Goal: Check status: Check status

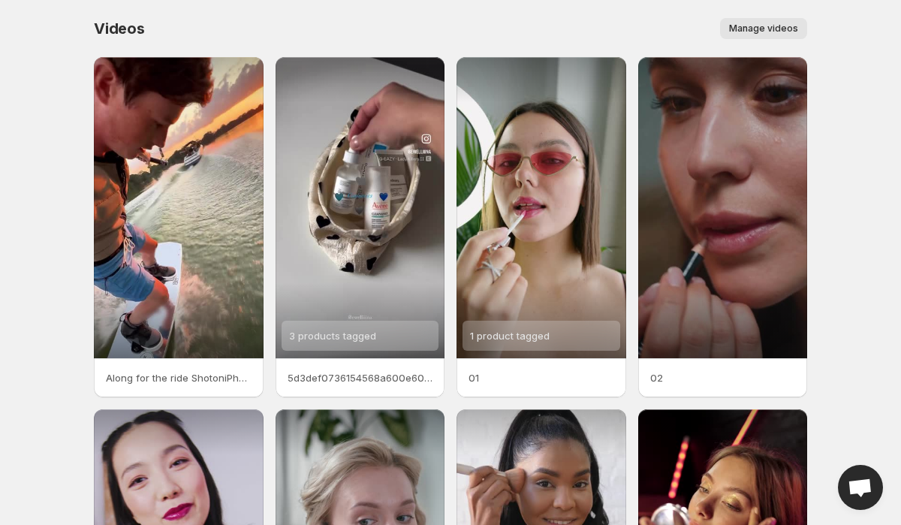
click at [266, 29] on div "Manage videos" at bounding box center [485, 28] width 644 height 21
click at [762, 26] on span "Manage videos" at bounding box center [763, 29] width 69 height 12
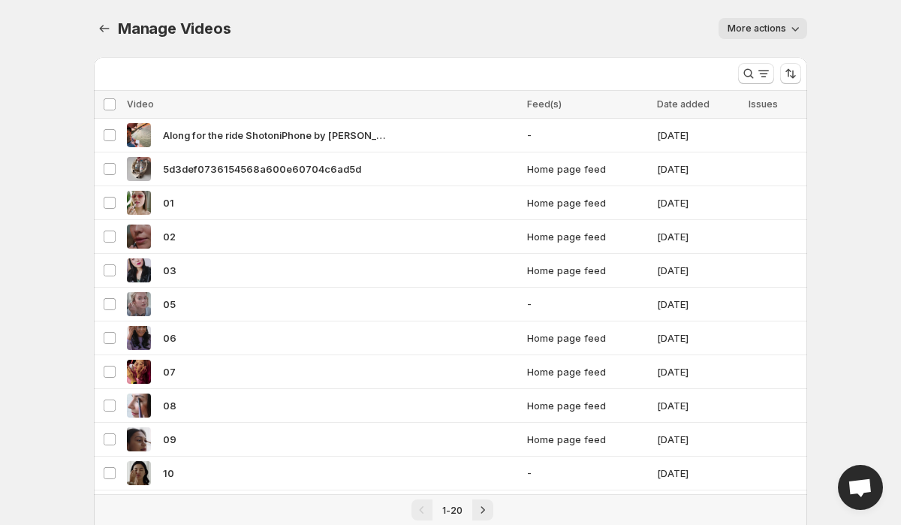
click at [762, 24] on span "More actions" at bounding box center [756, 29] width 59 height 12
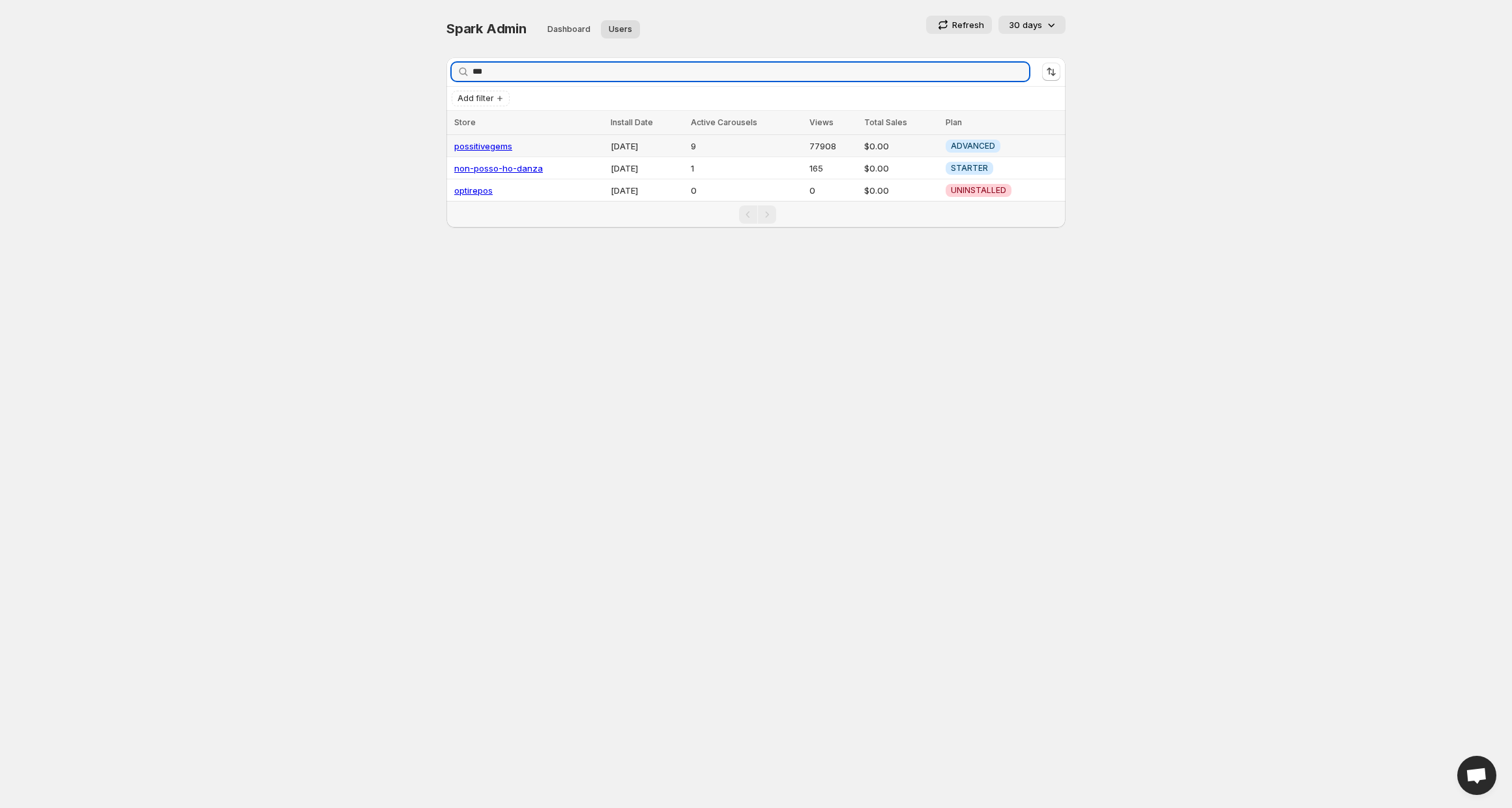
type input "***"
click at [491, 143] on link "possitivegems" at bounding box center [483, 146] width 58 height 10
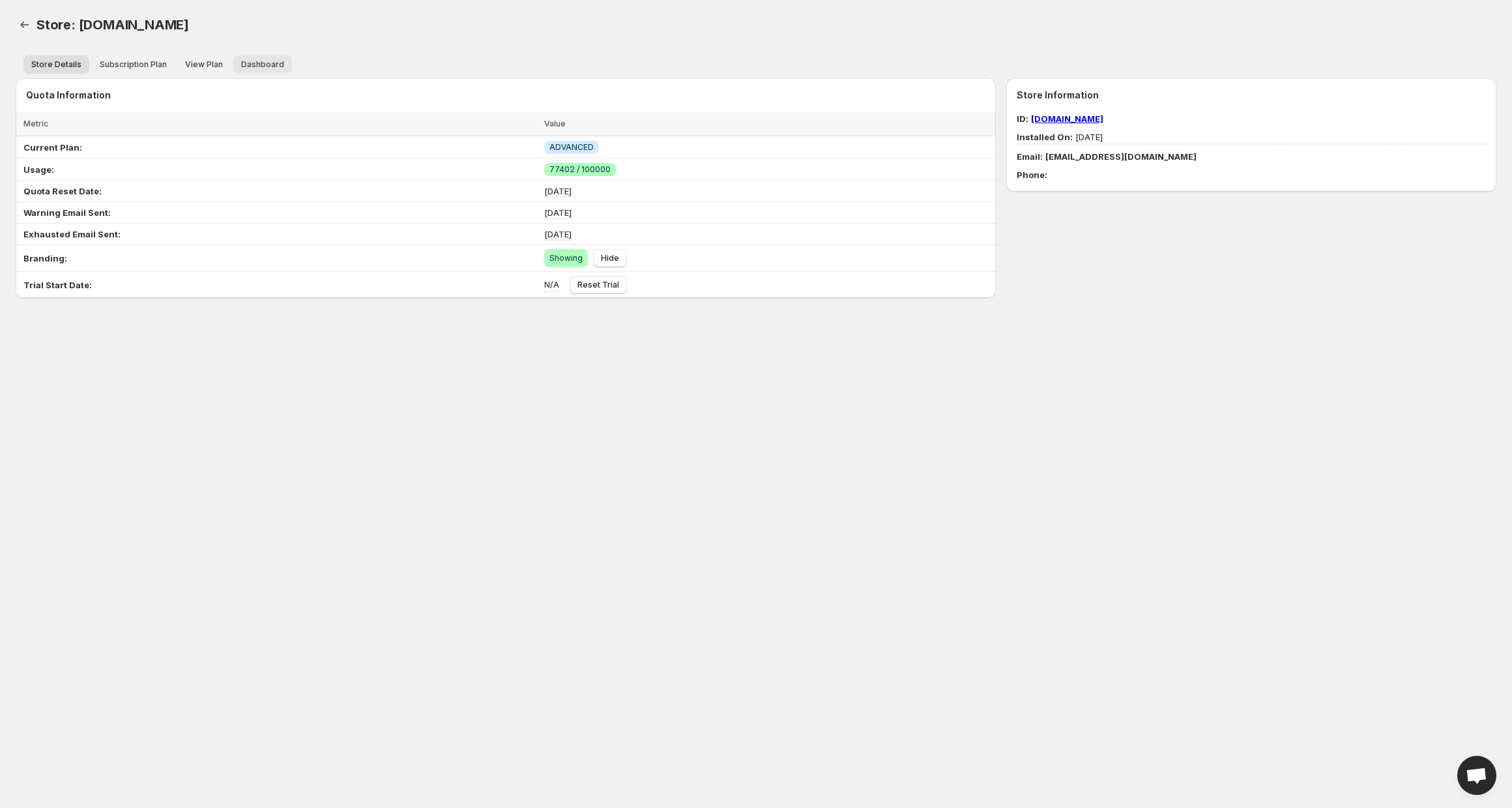
click at [275, 64] on span "Dashboard" at bounding box center [263, 64] width 43 height 10
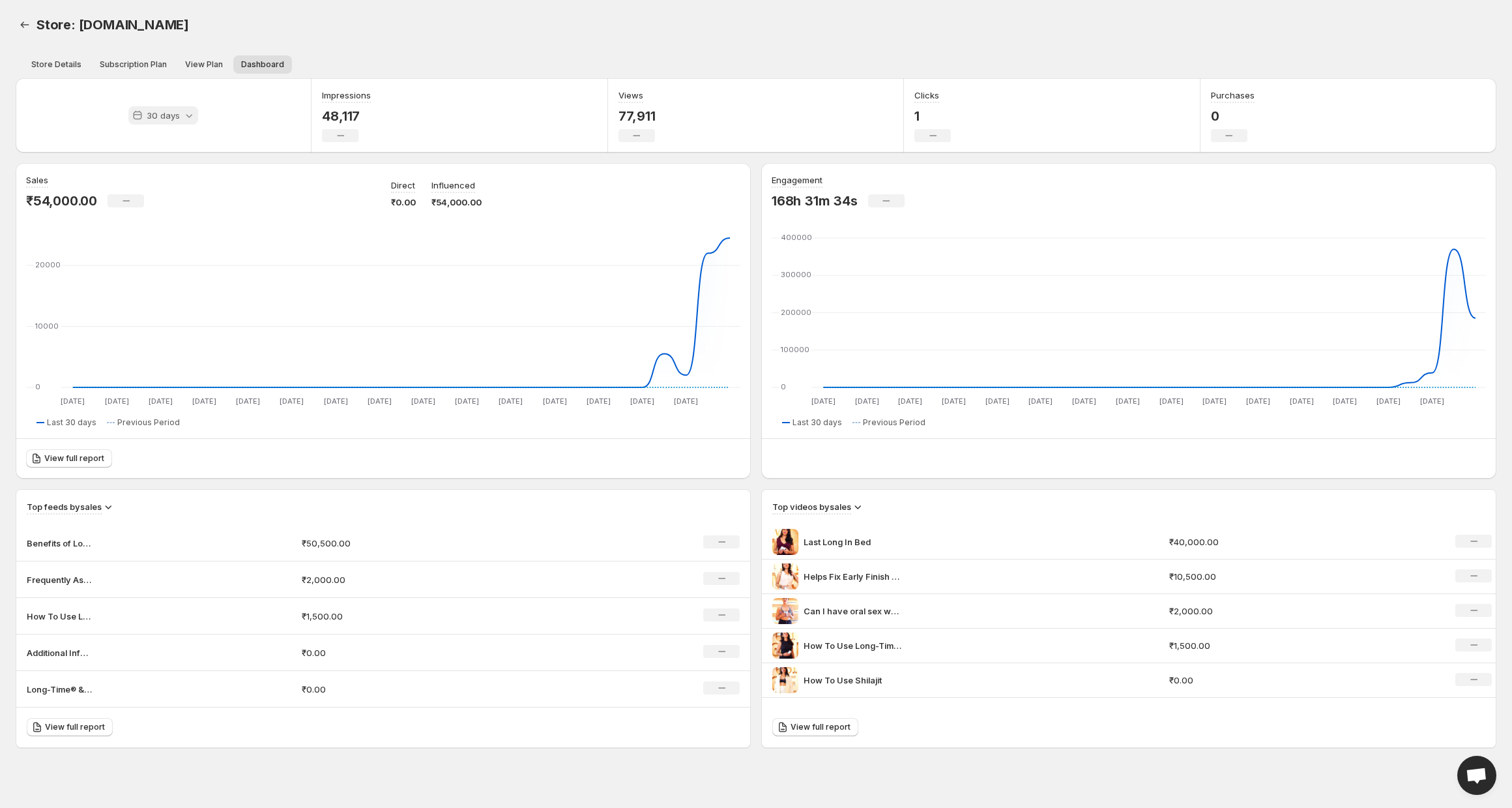
click at [157, 115] on p "30 days" at bounding box center [163, 115] width 33 height 13
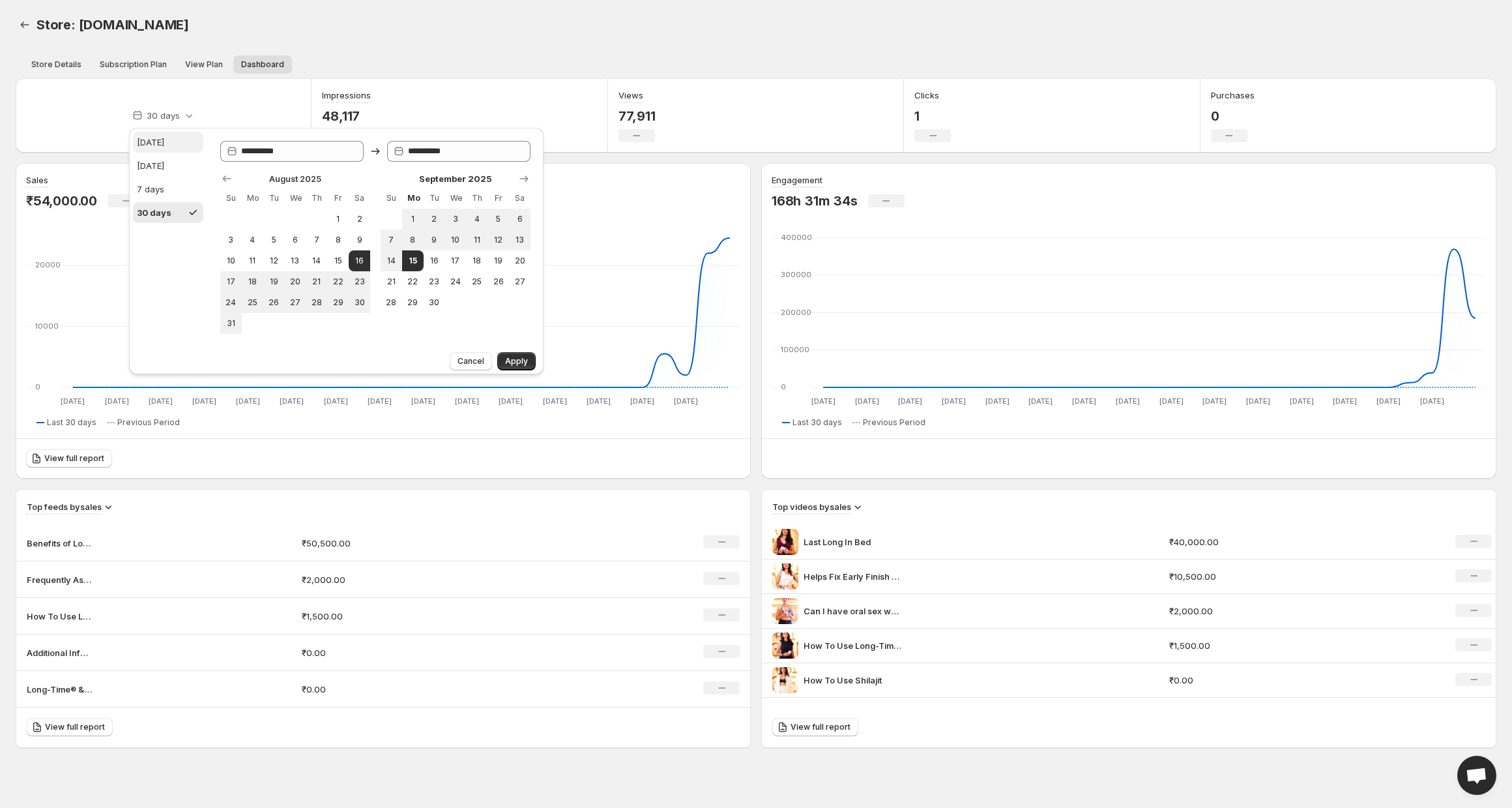
click at [173, 142] on button "Today" at bounding box center [168, 142] width 70 height 21
type input "**********"
click at [526, 362] on span "Apply" at bounding box center [517, 361] width 23 height 10
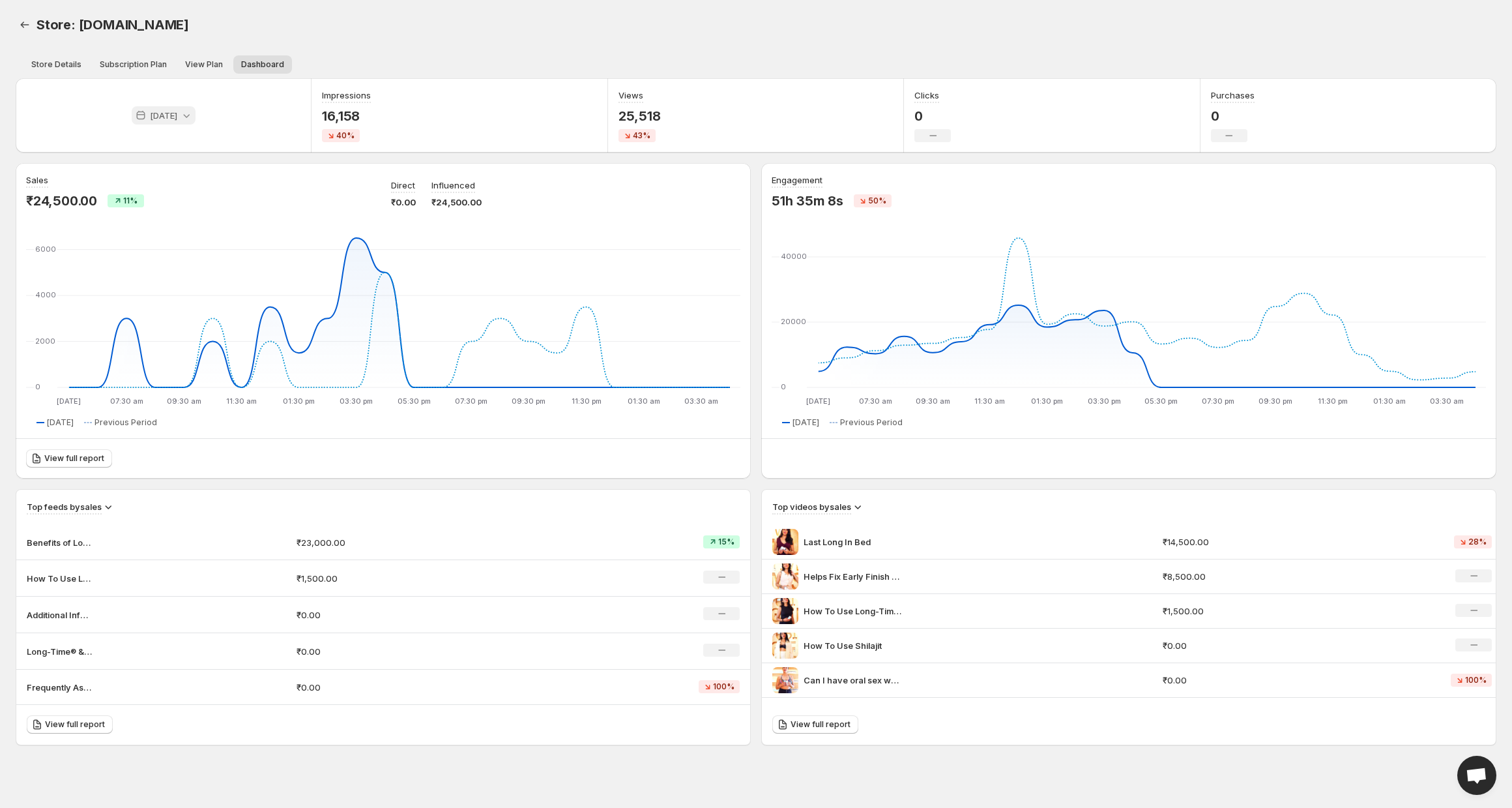
click at [181, 114] on icon at bounding box center [186, 115] width 13 height 13
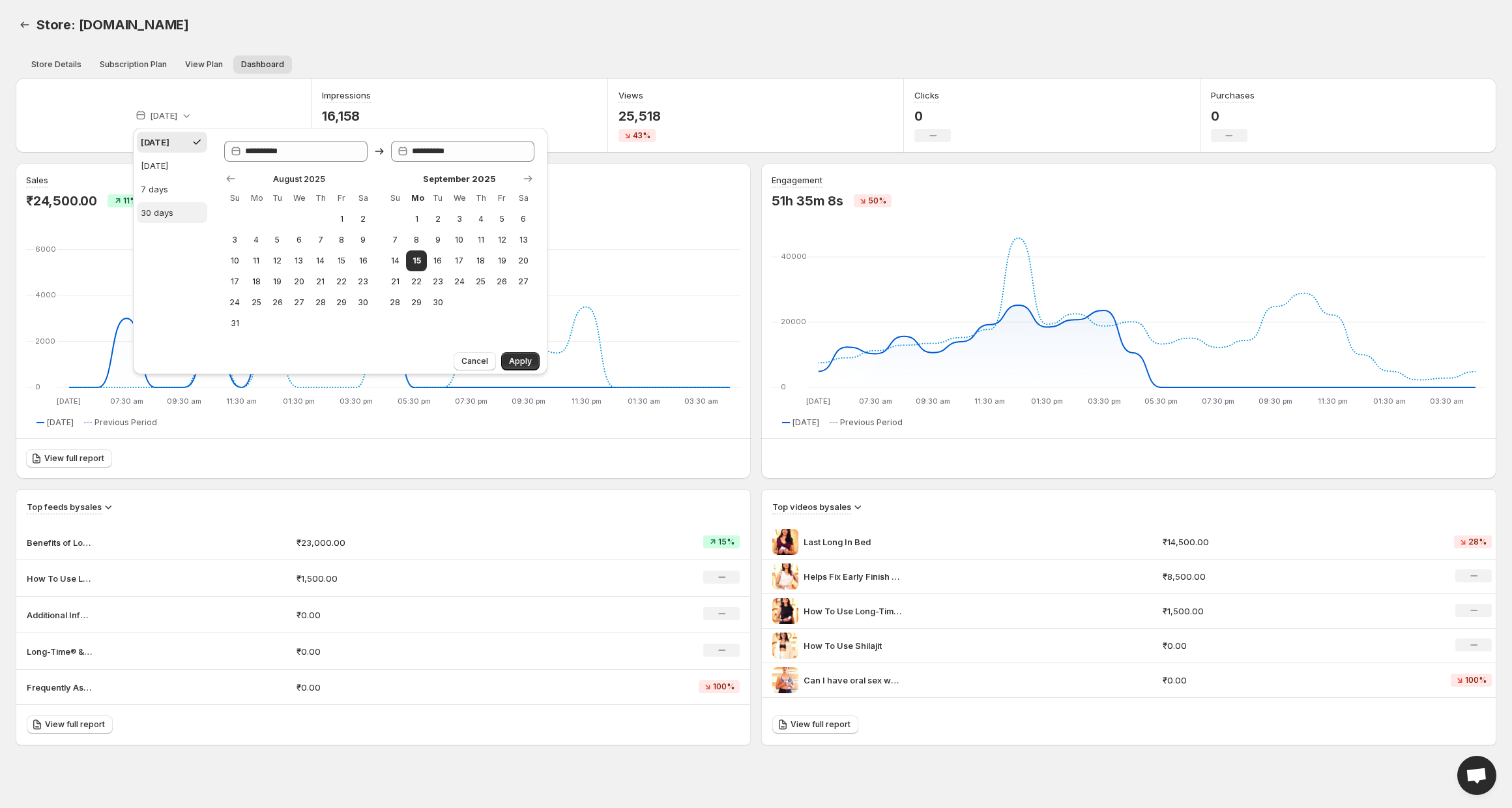
click at [155, 215] on div "30 days" at bounding box center [157, 212] width 33 height 13
type input "**********"
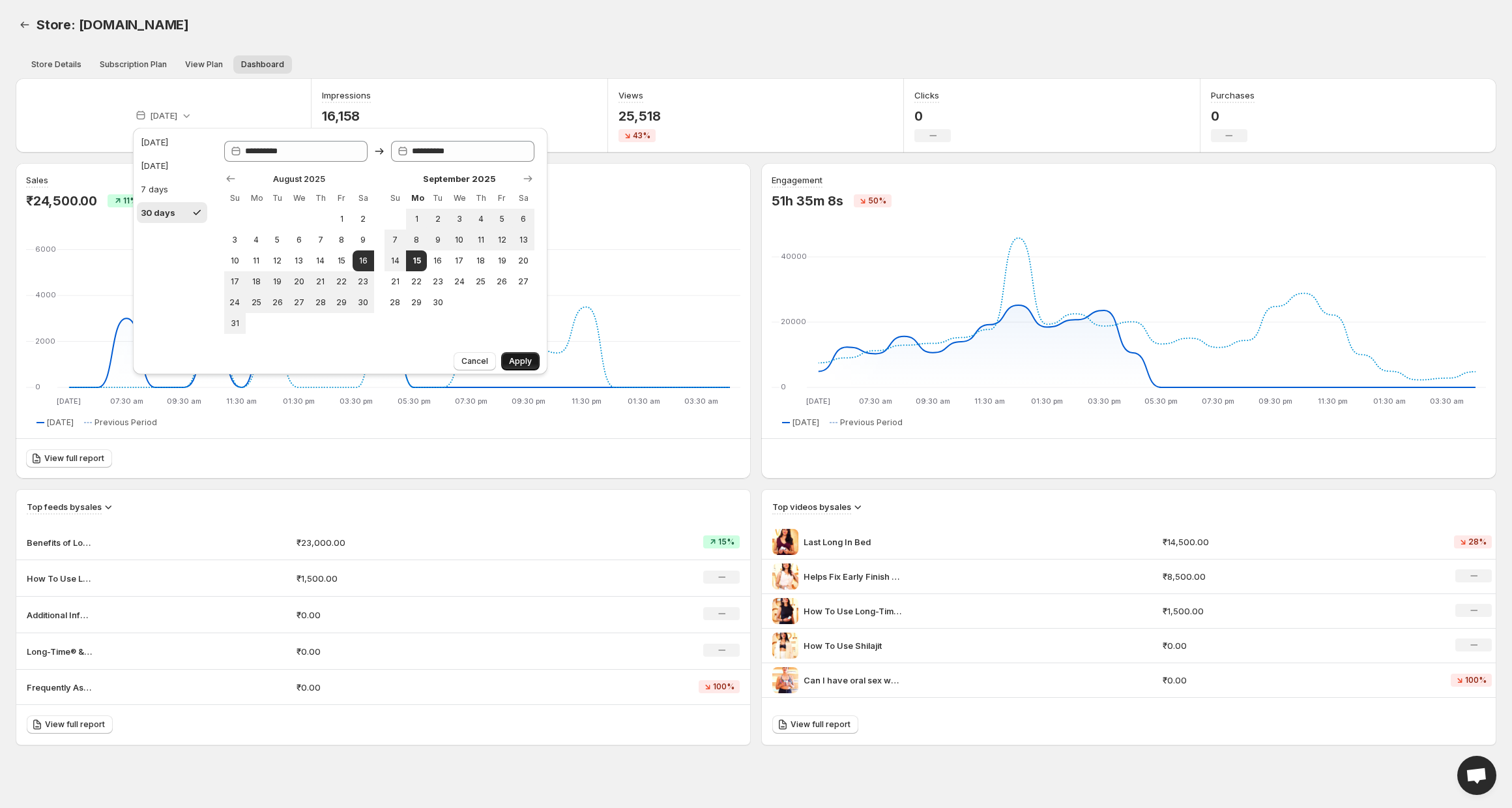
click at [523, 361] on span "Apply" at bounding box center [520, 361] width 23 height 10
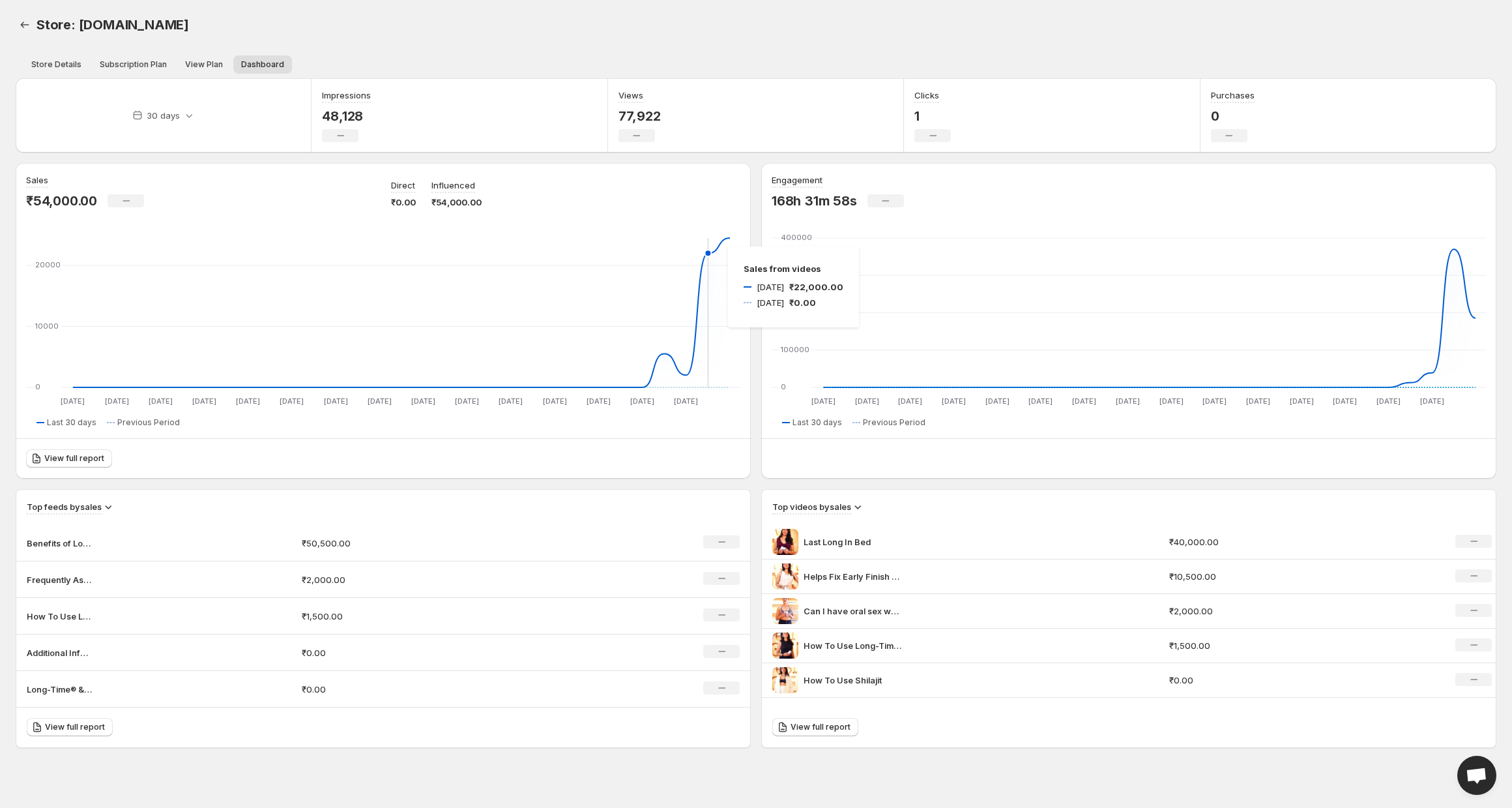
click at [950, 341] on icon "16 Aug 16 Aug 18 Aug 18 Aug 20 Aug 20 Aug 22 Aug 22 Aug 24 Aug 24 Aug 26 Aug 26…" at bounding box center [1129, 321] width 714 height 172
click at [23, 30] on icon "Back" at bounding box center [24, 24] width 13 height 13
